Goal: Find specific page/section: Find specific page/section

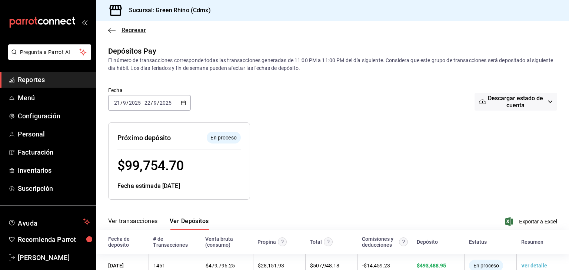
click at [114, 31] on icon "button" at bounding box center [111, 30] width 7 height 7
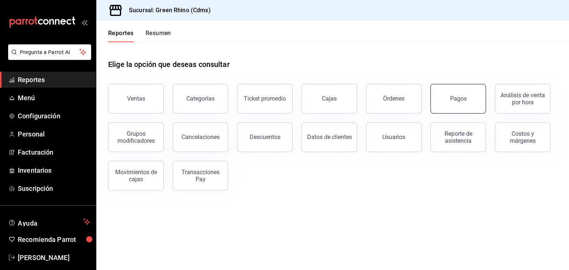
click at [446, 101] on button "Pagos" at bounding box center [458, 99] width 56 height 30
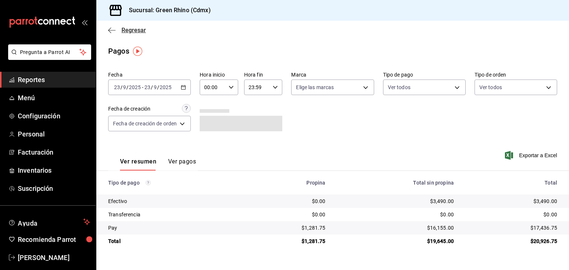
click at [114, 28] on icon "button" at bounding box center [111, 30] width 7 height 7
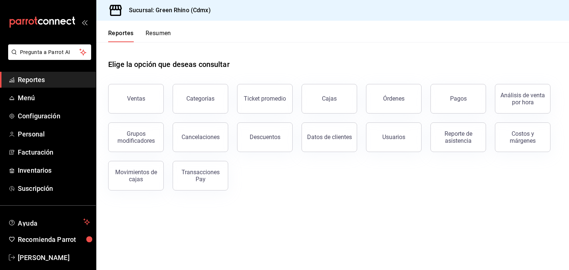
click at [156, 31] on button "Resumen" at bounding box center [158, 36] width 26 height 13
